Goal: Transaction & Acquisition: Purchase product/service

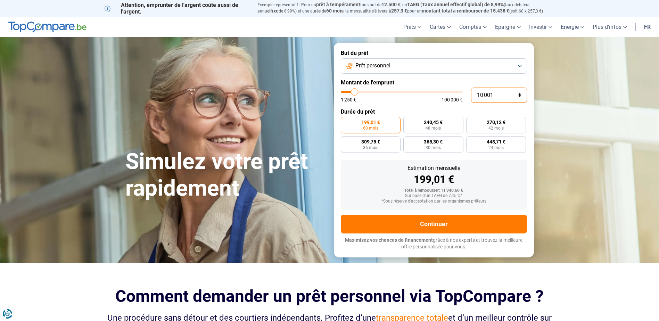
drag, startPoint x: 499, startPoint y: 95, endPoint x: 460, endPoint y: 97, distance: 39.3
click at [460, 97] on div "10 001 € 1 250 € 100 000 €" at bounding box center [434, 95] width 186 height 15
type input "2"
type input "1250"
type input "25"
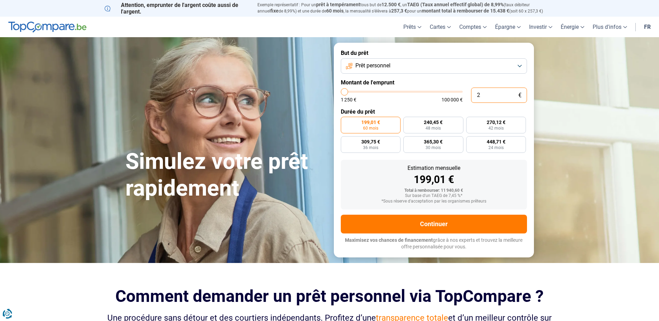
type input "1250"
type input "250"
type input "1250"
type input "2 500"
type input "2500"
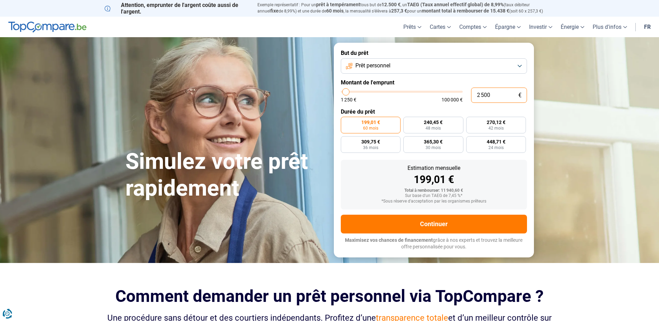
type input "25 000"
type input "25000"
radio input "false"
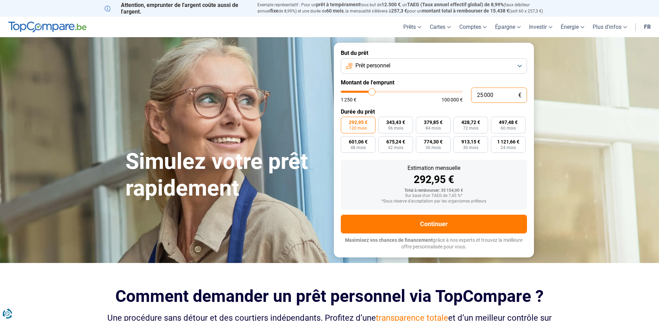
type input "25 000"
click at [499, 125] on label "497,48 € 60 mois" at bounding box center [508, 125] width 35 height 17
click at [496, 121] on input "497,48 € 60 mois" at bounding box center [493, 119] width 5 height 5
radio input "true"
click at [482, 63] on button "Prêt personnel" at bounding box center [434, 65] width 186 height 15
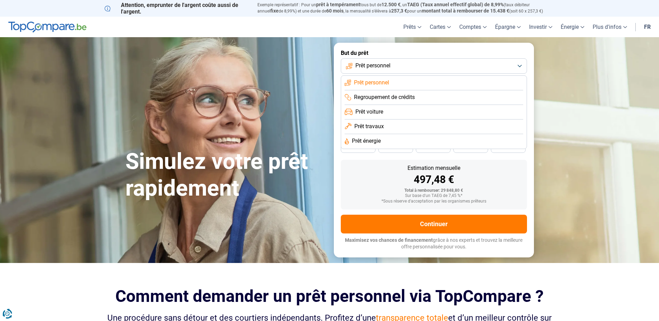
click at [369, 124] on span "Prêt travaux" at bounding box center [369, 127] width 30 height 8
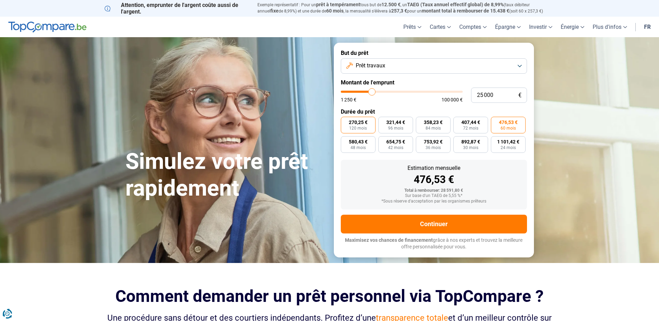
click at [363, 127] on span "120 mois" at bounding box center [358, 128] width 18 height 4
click at [345, 121] on input "270,25 € 120 mois" at bounding box center [343, 119] width 5 height 5
radio input "true"
click at [517, 128] on label "476,53 € 60 mois" at bounding box center [508, 125] width 35 height 17
click at [496, 121] on input "476,53 € 60 mois" at bounding box center [493, 119] width 5 height 5
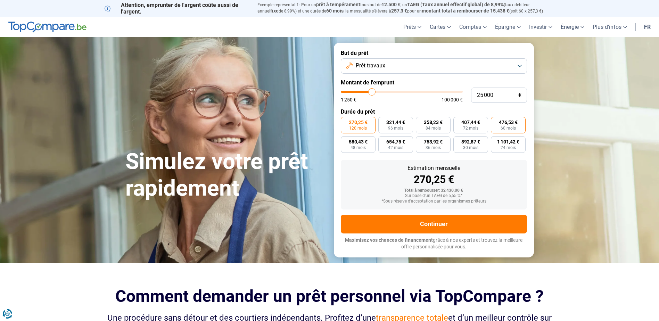
radio input "true"
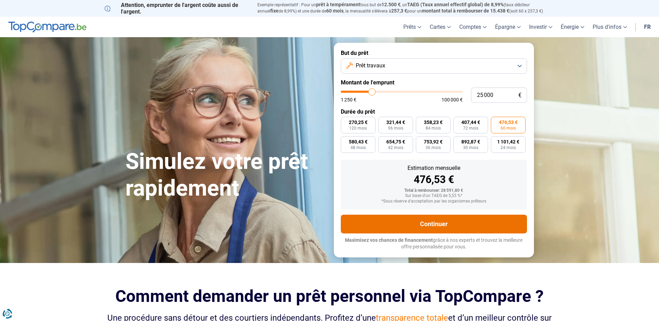
click at [464, 228] on button "Continuer" at bounding box center [434, 224] width 186 height 19
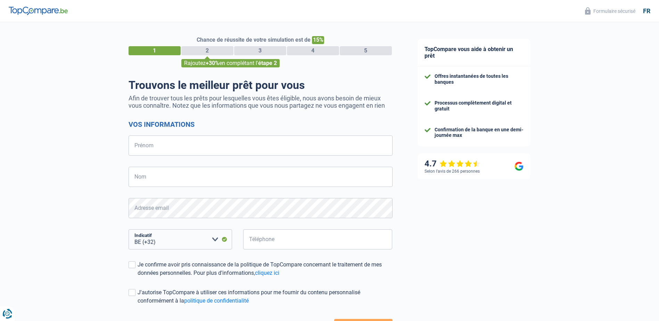
select select "32"
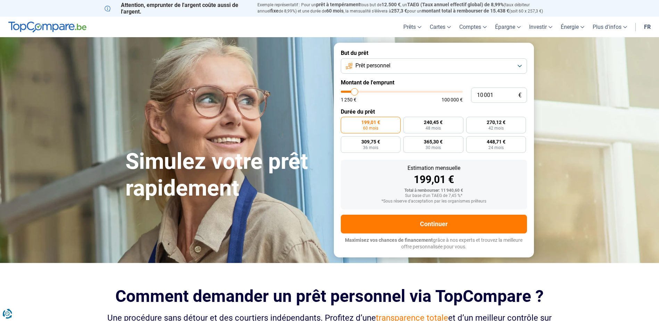
click at [394, 63] on button "Prêt personnel" at bounding box center [434, 65] width 186 height 15
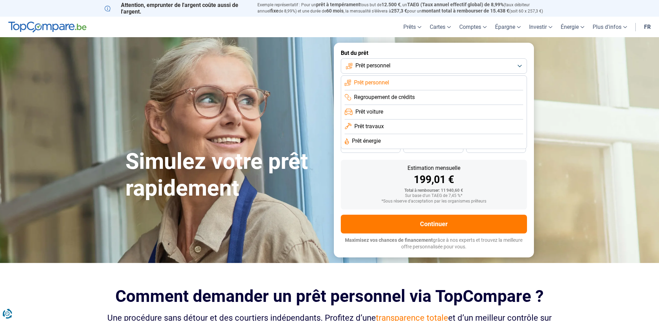
click at [398, 124] on li "Prêt travaux" at bounding box center [434, 127] width 179 height 15
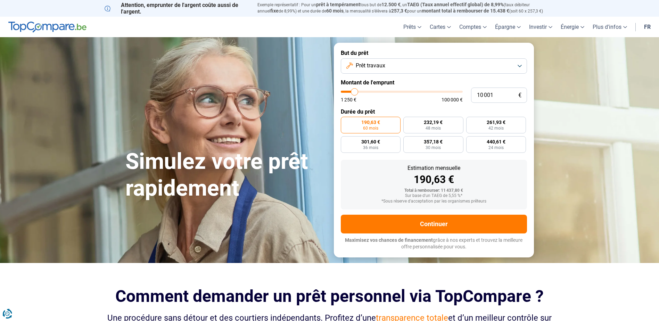
click at [383, 65] on span "Prêt travaux" at bounding box center [371, 66] width 30 height 8
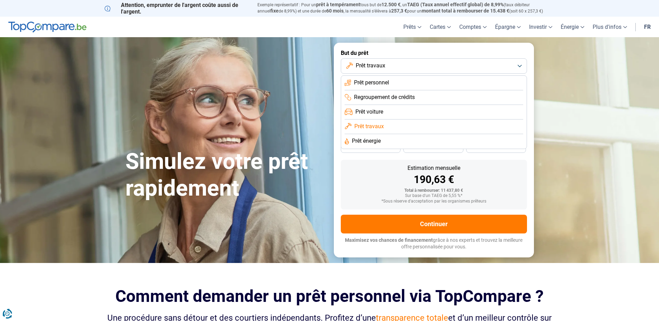
click at [389, 82] on span "Prêt personnel" at bounding box center [371, 83] width 35 height 8
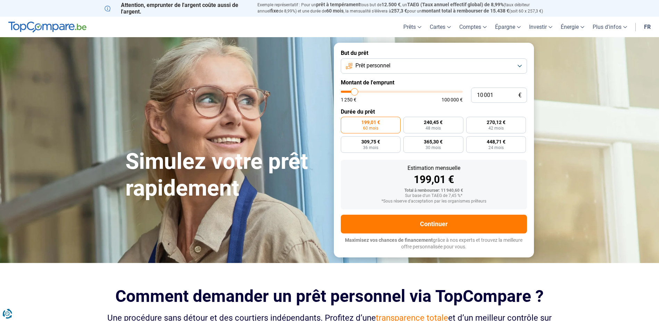
click at [389, 65] on span "Prêt personnel" at bounding box center [373, 66] width 35 height 8
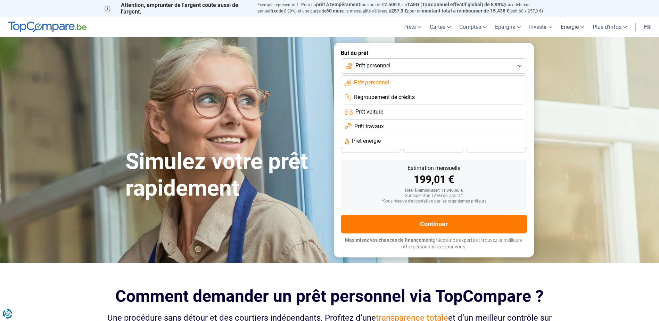
click at [389, 126] on li "Prêt travaux" at bounding box center [434, 127] width 179 height 15
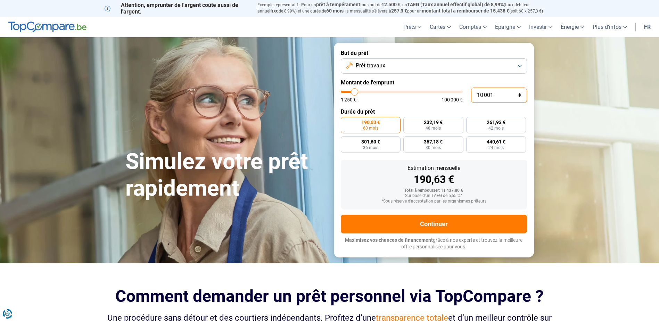
drag, startPoint x: 503, startPoint y: 92, endPoint x: 470, endPoint y: 94, distance: 32.7
click at [470, 94] on div "10 001 € 1 250 € 100 000 €" at bounding box center [434, 95] width 186 height 15
type input "2"
type input "1250"
type input "25"
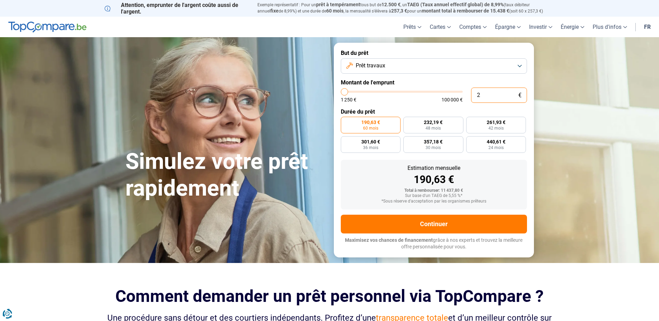
type input "1250"
type input "250"
type input "1250"
type input "2 500"
type input "2500"
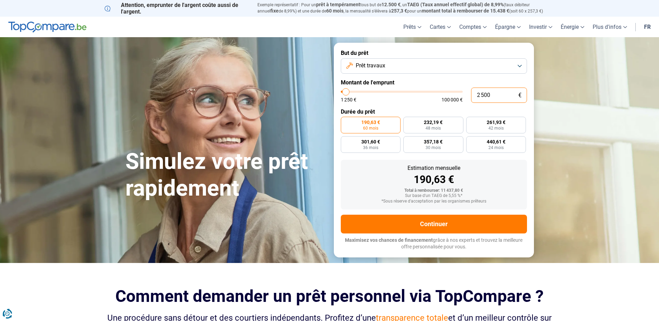
type input "25 000"
type input "25000"
type input "2 500"
type input "2500"
type input "250"
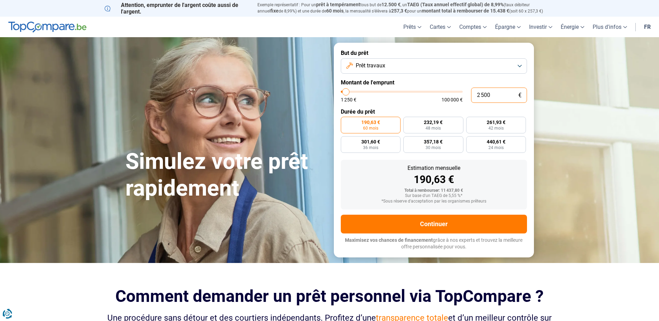
type input "1250"
type input "25"
type input "1250"
type input "2"
type input "1250"
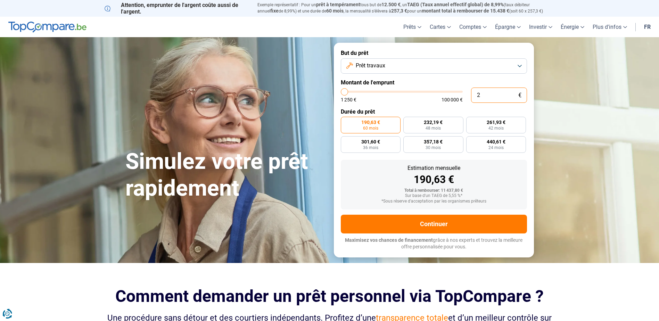
type input "1 250"
type input "1250"
radio input "true"
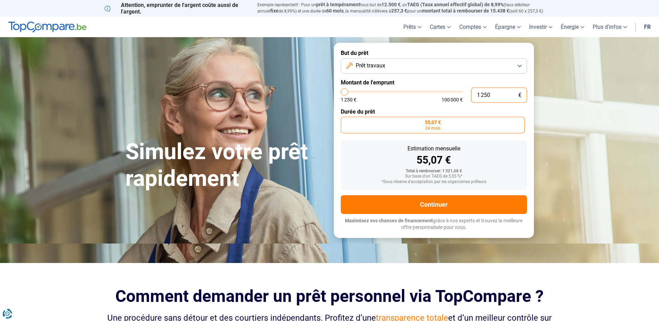
type input "125"
type input "1250"
type input "12"
type input "1250"
type input "1"
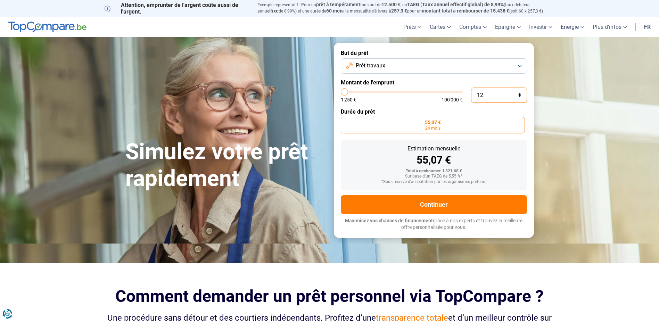
type input "1250"
type input "0"
type input "1250"
type input "1 250"
type input "1250"
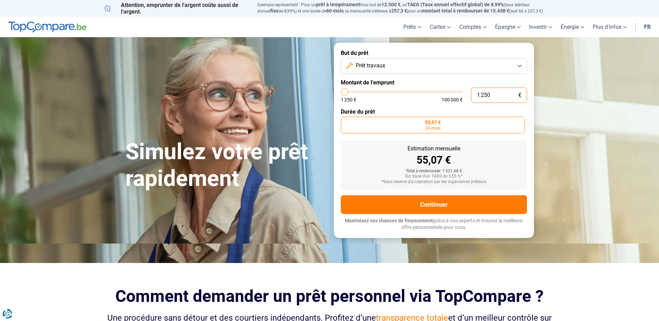
type input "125"
type input "1250"
type input "12"
type input "1250"
type input "1"
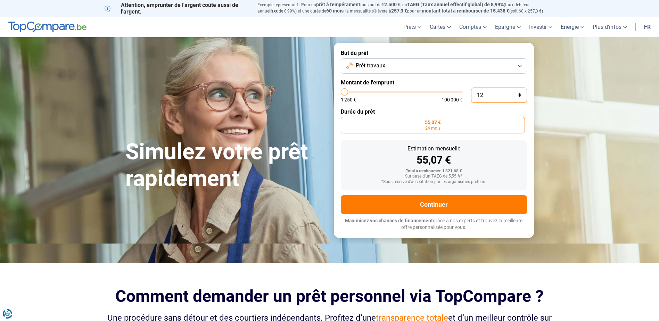
type input "1250"
type input "1 250"
type input "1250"
type input "12 505"
type input "12500"
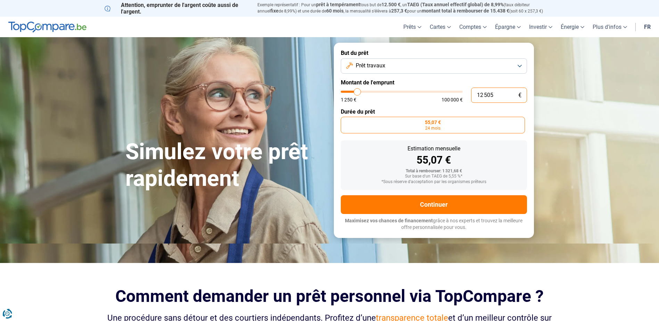
type input "125 050"
type input "100000"
type input "12 505"
type input "12500"
type input "1 250"
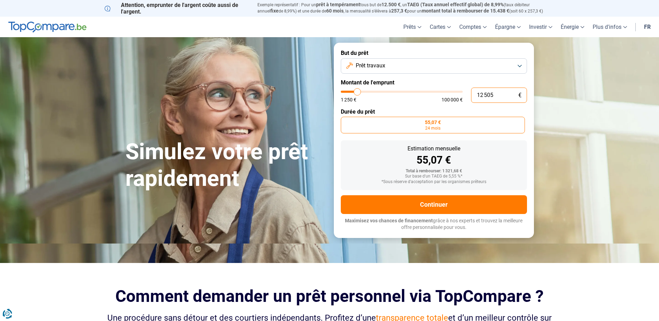
type input "1250"
type input "125"
type input "1250"
type input "12"
type input "1250"
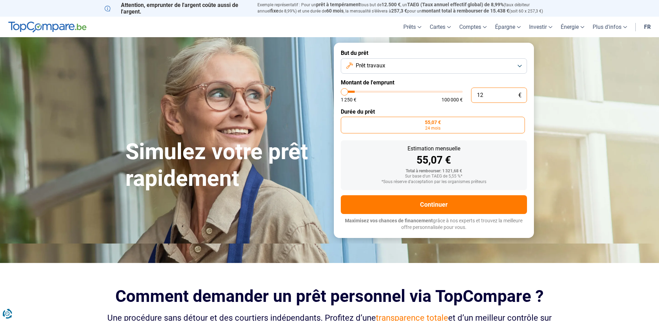
type input "1"
type input "1250"
type input "0"
type input "1250"
type input "2"
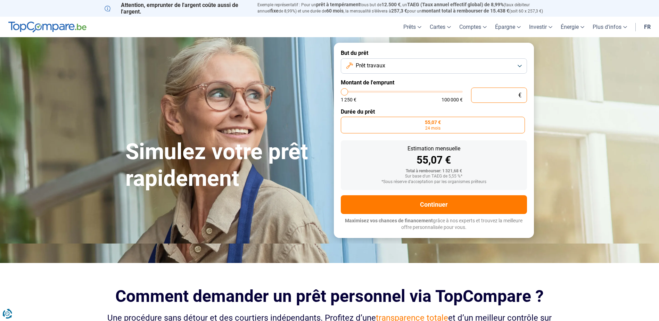
type input "1250"
type input "20"
type input "1250"
type input "200"
type input "1250"
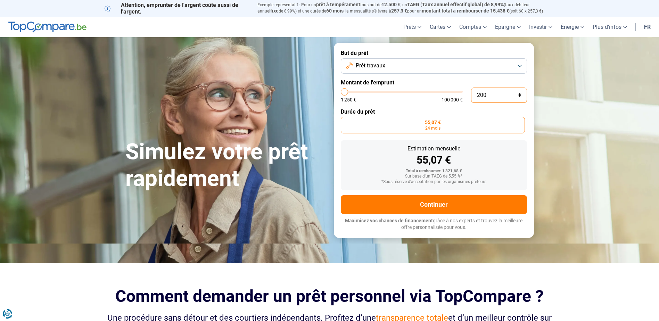
type input "2 000"
type input "2000"
type input "20 000"
type input "20000"
radio input "false"
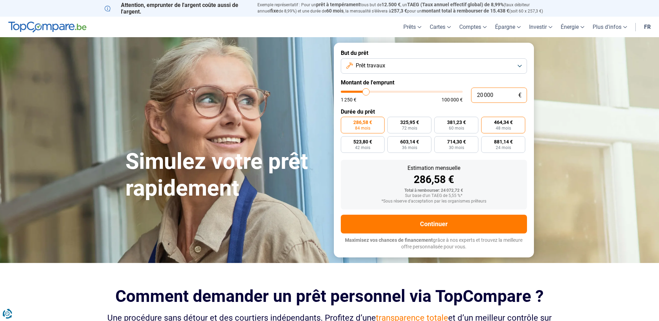
type input "20 000"
click at [499, 127] on span "48 mois" at bounding box center [503, 128] width 15 height 4
click at [486, 121] on input "464,34 € 48 mois" at bounding box center [483, 119] width 5 height 5
radio input "true"
click at [447, 123] on span "381,23 €" at bounding box center [456, 122] width 19 height 5
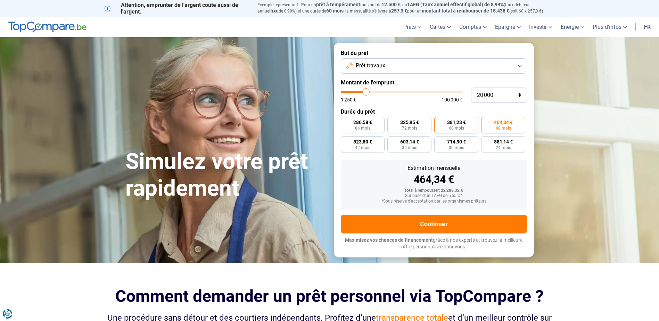
click at [439, 121] on input "381,23 € 60 mois" at bounding box center [436, 119] width 5 height 5
radio input "true"
drag, startPoint x: 498, startPoint y: 94, endPoint x: 456, endPoint y: 95, distance: 42.1
click at [456, 95] on div "20 000 € 1 250 € 100 000 €" at bounding box center [434, 95] width 186 height 15
type input "2"
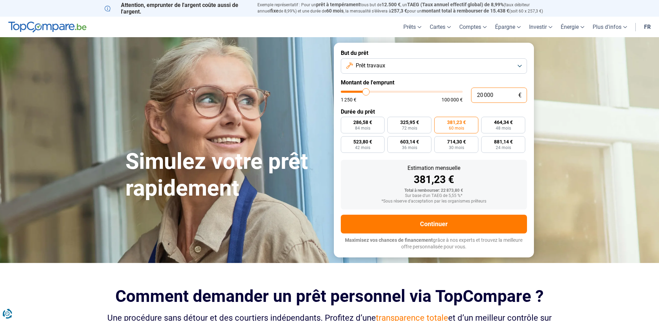
type input "1250"
type input "25"
type input "1250"
type input "250"
type input "1250"
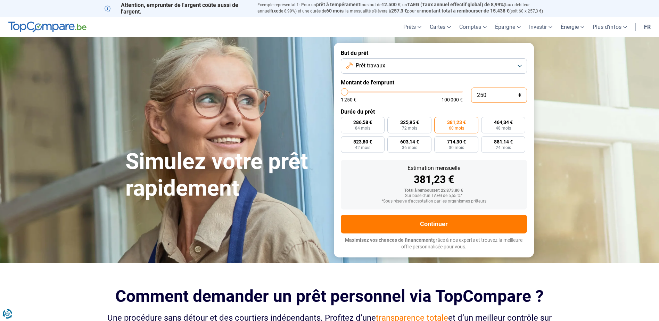
type input "2 500"
type input "2500"
type input "25 000"
type input "25000"
radio input "false"
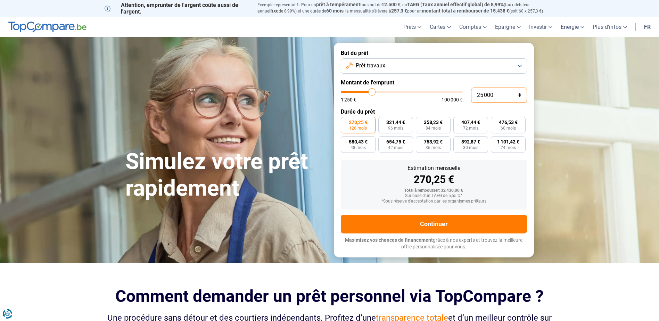
type input "2 500"
type input "2500"
type input "250"
type input "1250"
type input "25"
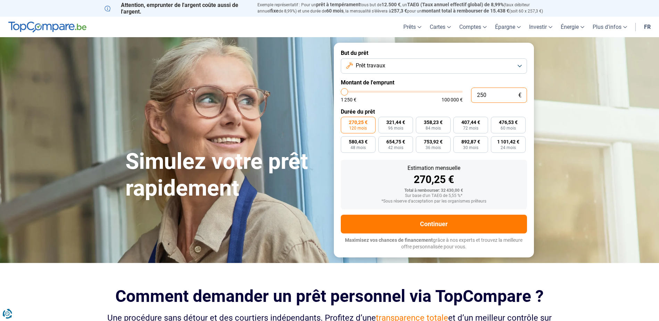
type input "1250"
type input "2"
type input "1250"
type input "0"
type input "1250"
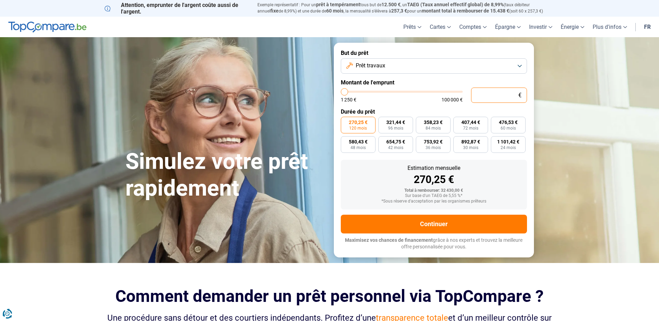
type input "2"
type input "1250"
type input "20"
type input "1250"
type input "200"
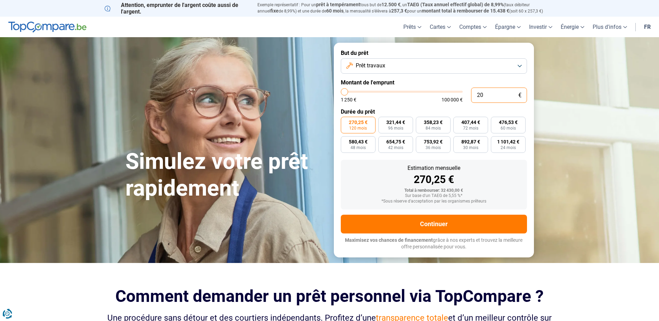
type input "1250"
type input "2 000"
type input "2000"
type input "20 000"
type input "20000"
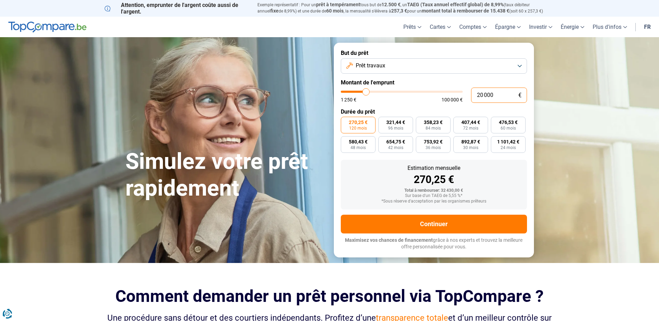
radio input "true"
